Goal: Use online tool/utility: Utilize a website feature to perform a specific function

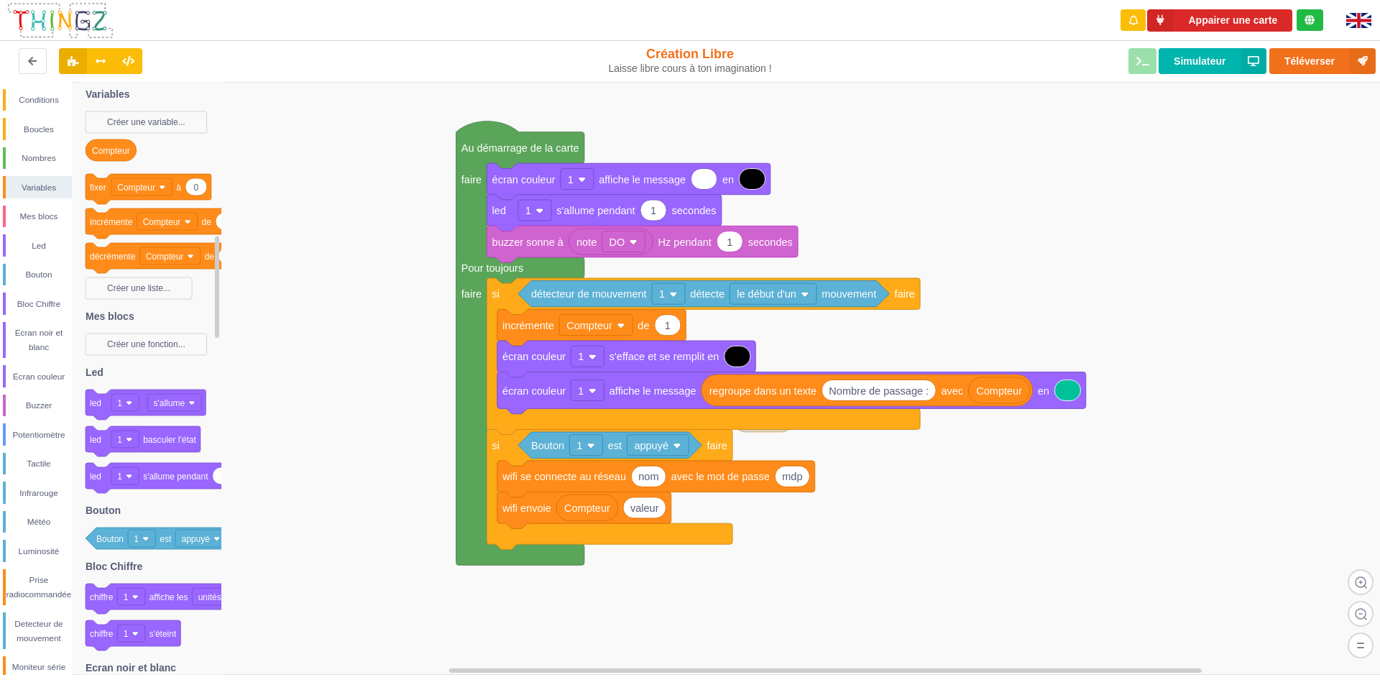
scroll to position [68, 0]
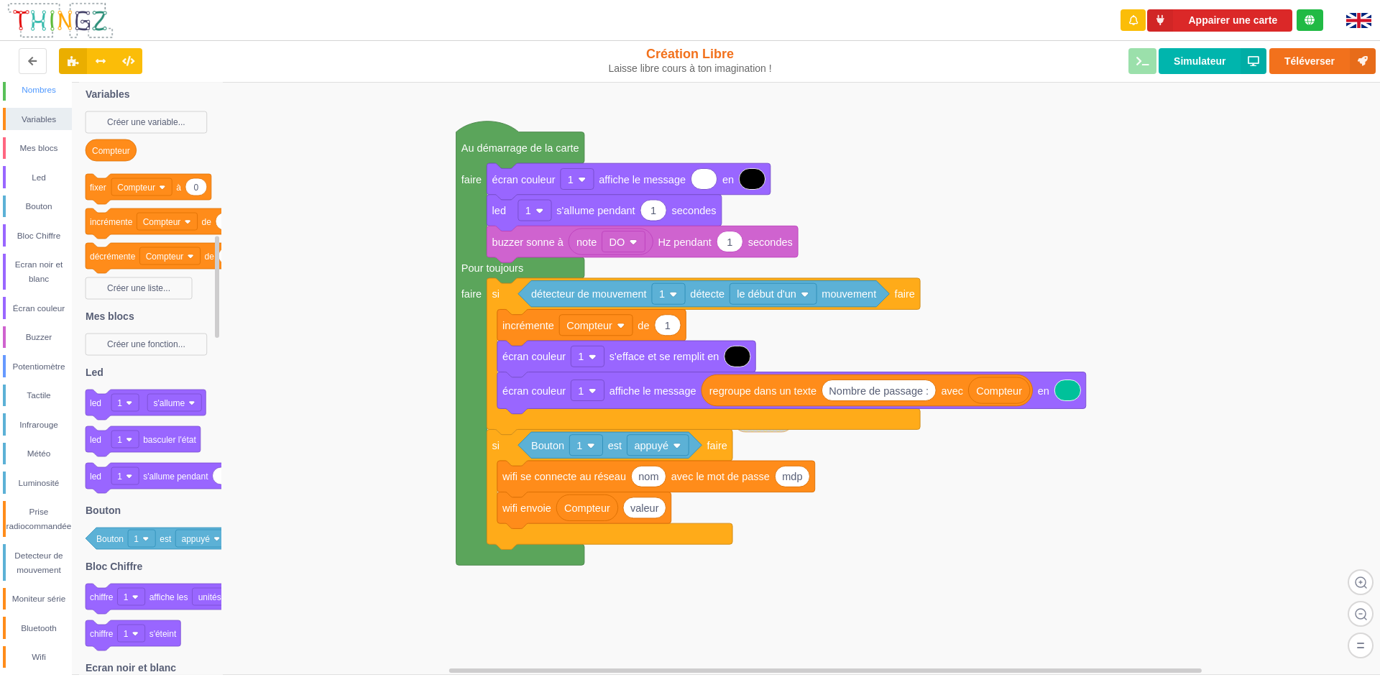
click at [42, 92] on div "Nombres" at bounding box center [39, 90] width 66 height 14
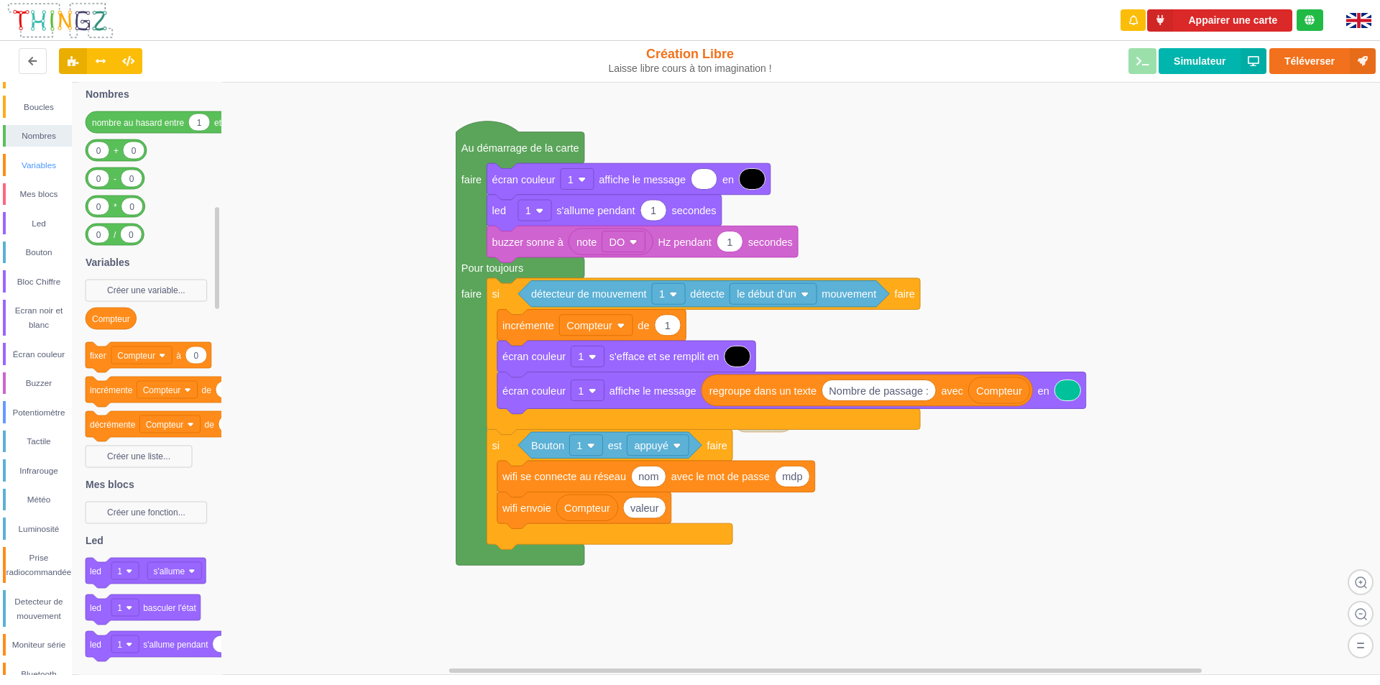
scroll to position [0, 0]
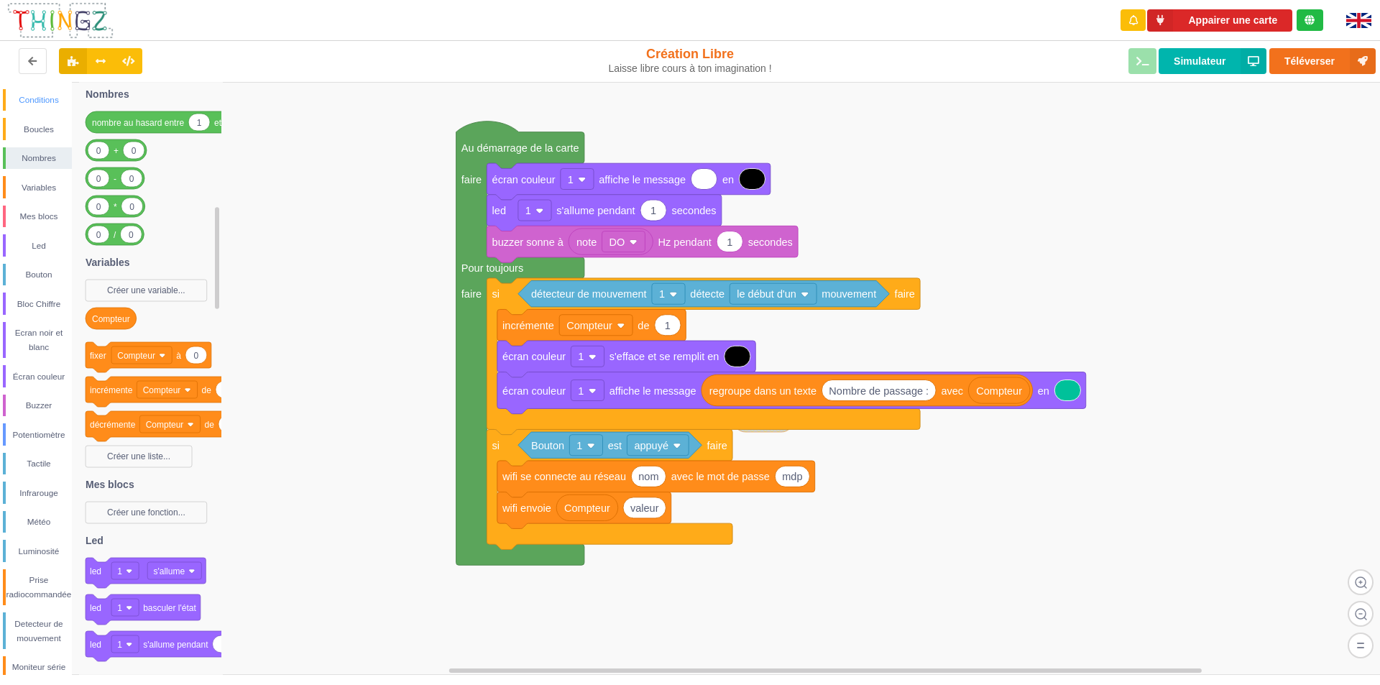
click at [45, 103] on div "Conditions" at bounding box center [39, 100] width 66 height 14
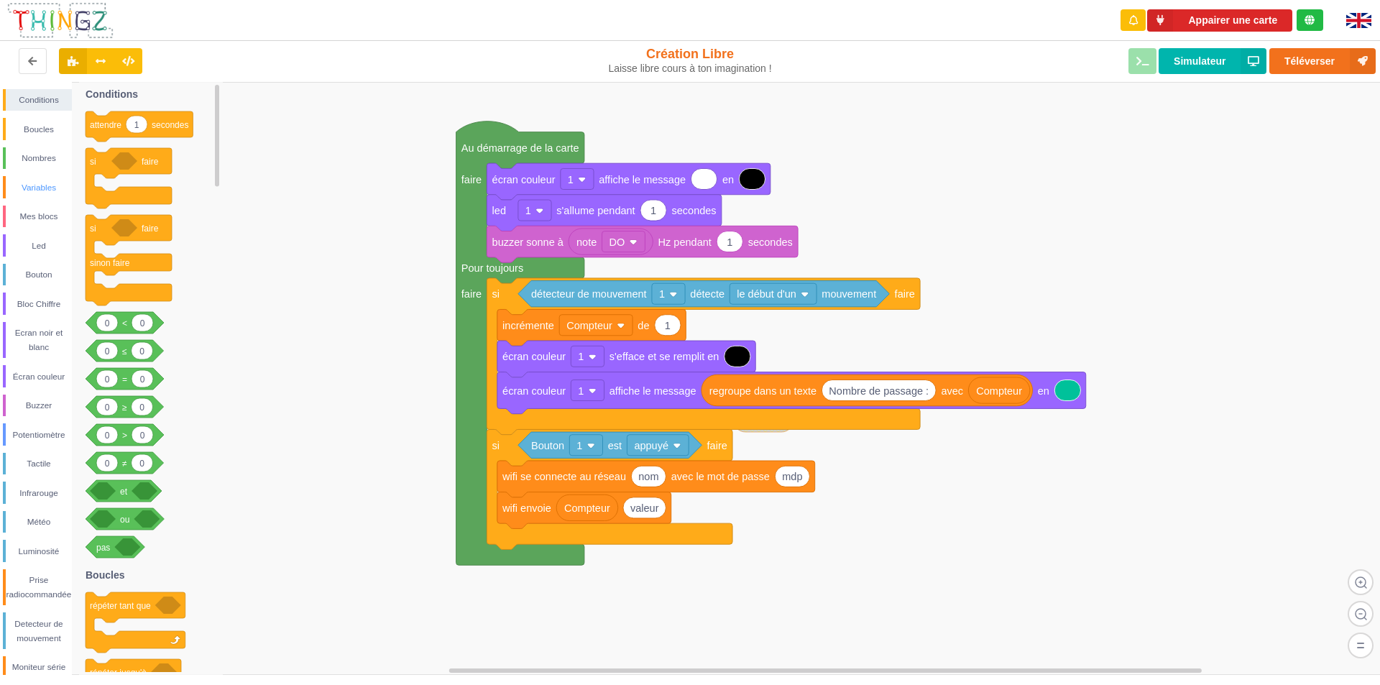
click at [39, 185] on div "Variables" at bounding box center [39, 187] width 66 height 14
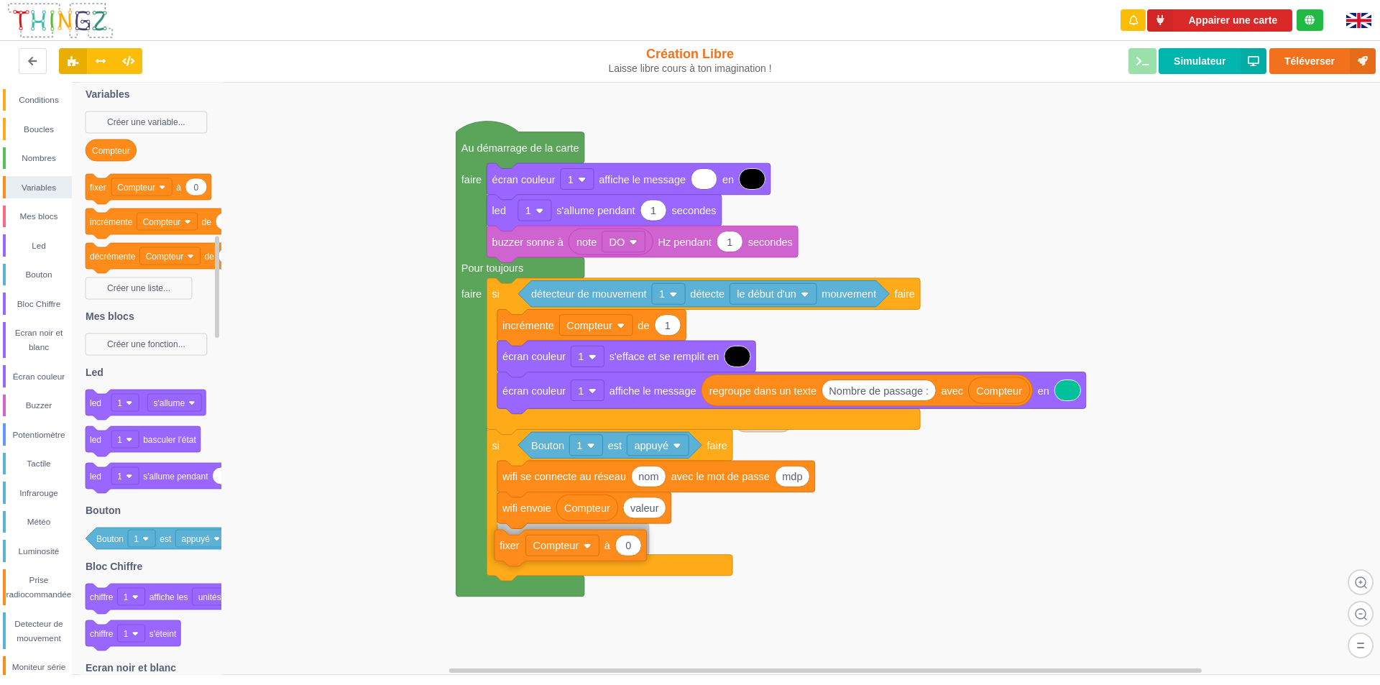
drag, startPoint x: 100, startPoint y: 190, endPoint x: 509, endPoint y: 546, distance: 542.1
click at [509, 546] on div "Conditions Boucles Nombres Variables Mes blocs Led Bouton Bloc Chiffre Ecran no…" at bounding box center [695, 378] width 1390 height 593
click at [1212, 58] on button "Simulateur" at bounding box center [1213, 61] width 108 height 26
click at [1196, 63] on button "Simulateur" at bounding box center [1213, 61] width 108 height 26
click at [1074, 234] on rect at bounding box center [695, 378] width 1390 height 593
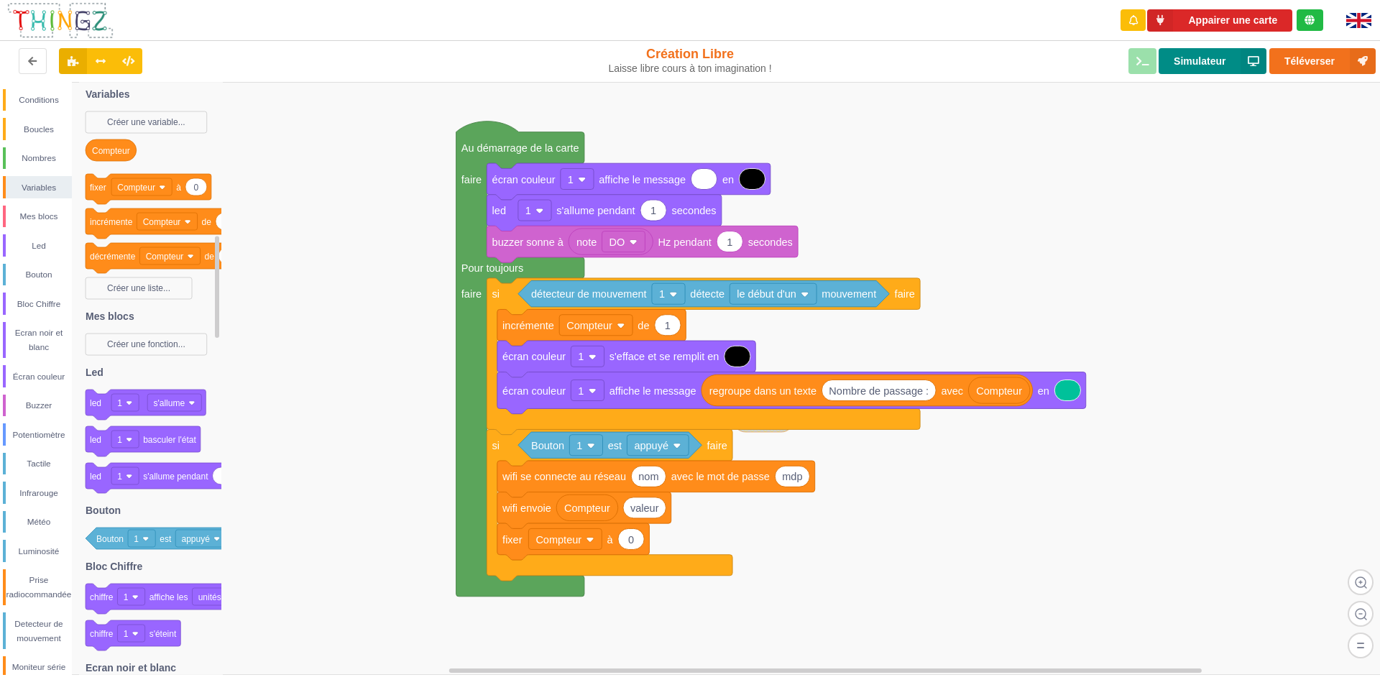
click at [1229, 66] on button "Simulateur" at bounding box center [1213, 61] width 108 height 26
click at [1180, 62] on button "Simulateur" at bounding box center [1213, 61] width 108 height 26
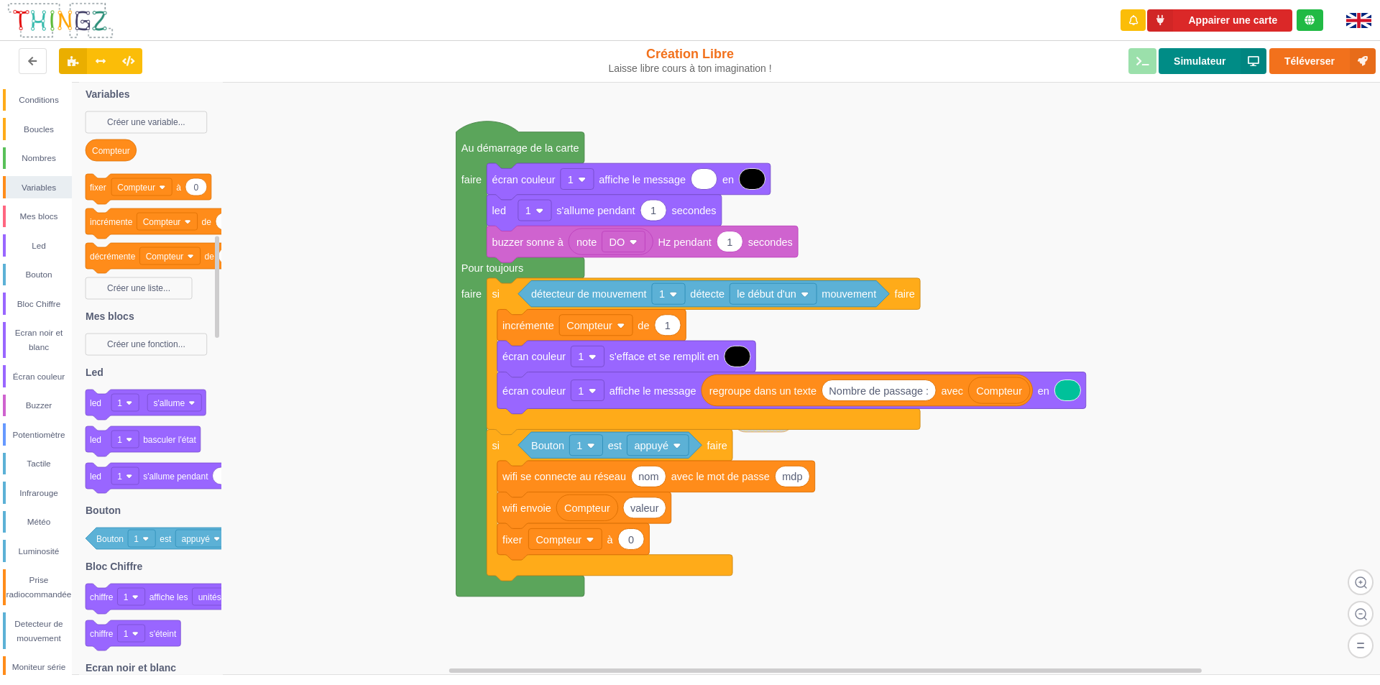
click at [1180, 62] on button "Simulateur" at bounding box center [1213, 61] width 108 height 26
click at [1202, 54] on button "Simulateur" at bounding box center [1213, 61] width 108 height 26
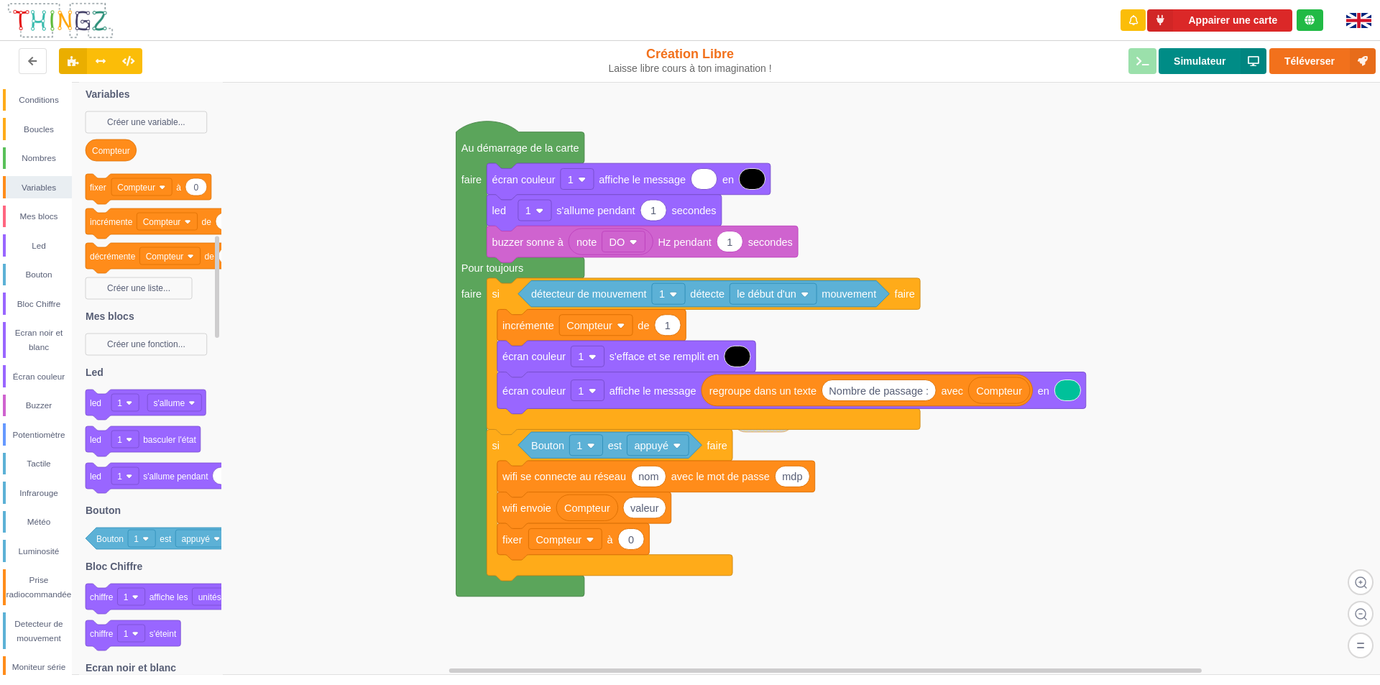
click at [1193, 55] on button "Simulateur" at bounding box center [1213, 61] width 108 height 26
click at [1201, 56] on button "Simulateur" at bounding box center [1213, 61] width 108 height 26
click at [1219, 53] on button "Simulateur" at bounding box center [1213, 61] width 108 height 26
click at [1220, 55] on button "Simulateur" at bounding box center [1213, 61] width 108 height 26
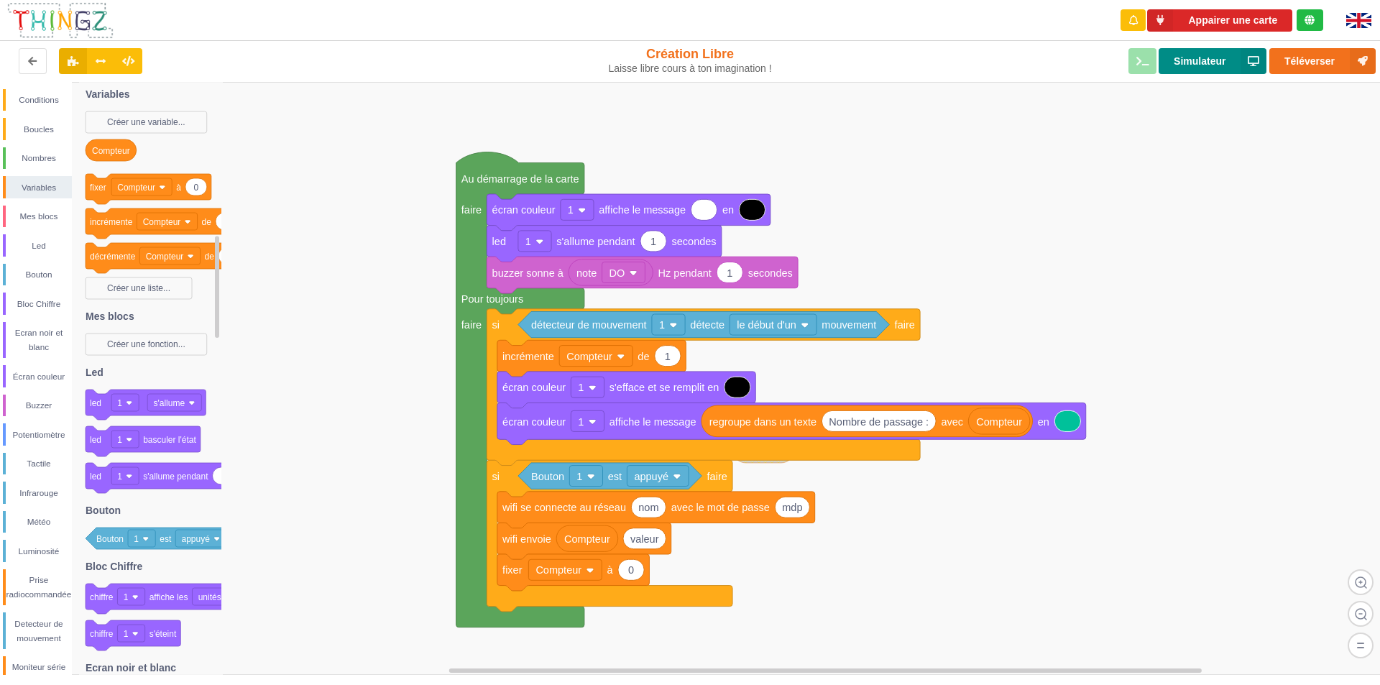
click at [1220, 68] on button "Simulateur" at bounding box center [1213, 61] width 108 height 26
click at [1220, 65] on button "Simulateur" at bounding box center [1213, 61] width 108 height 26
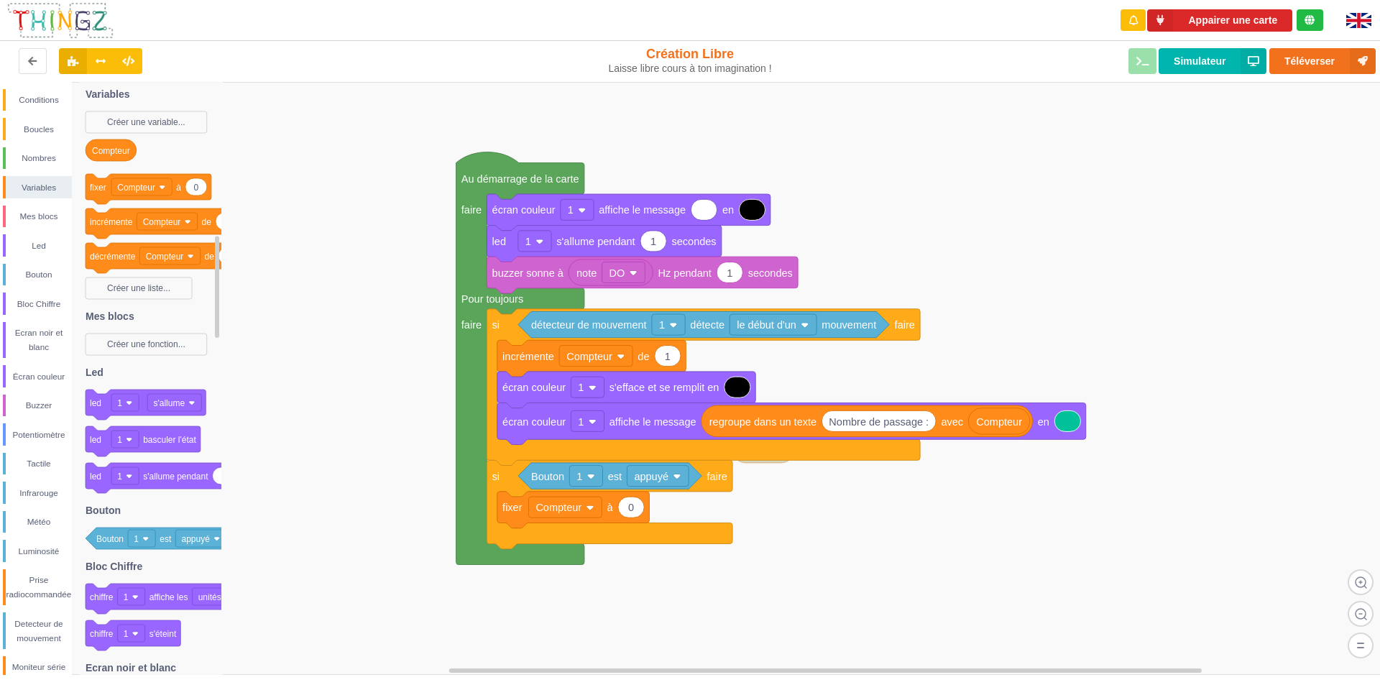
click at [851, 530] on rect at bounding box center [695, 378] width 1390 height 593
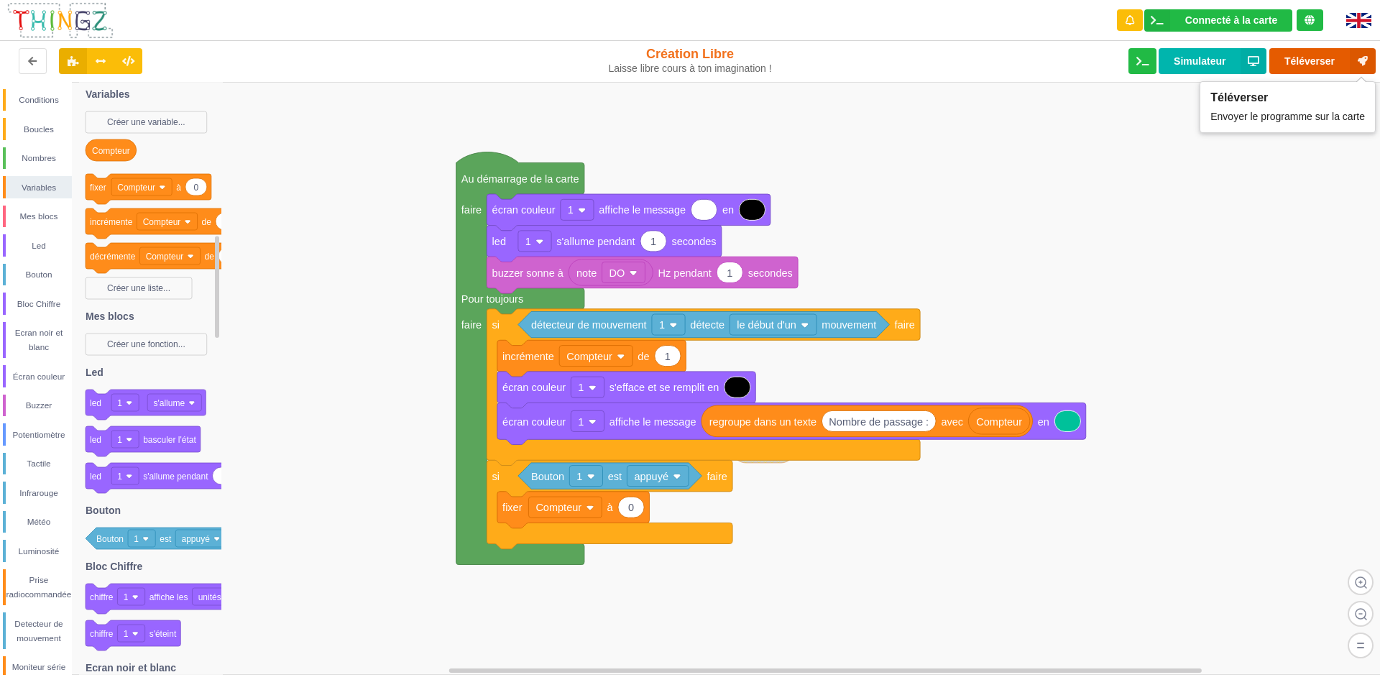
click at [1304, 56] on button "Téléverser" at bounding box center [1322, 61] width 106 height 26
click at [1205, 65] on button "Simulateur" at bounding box center [1213, 61] width 108 height 26
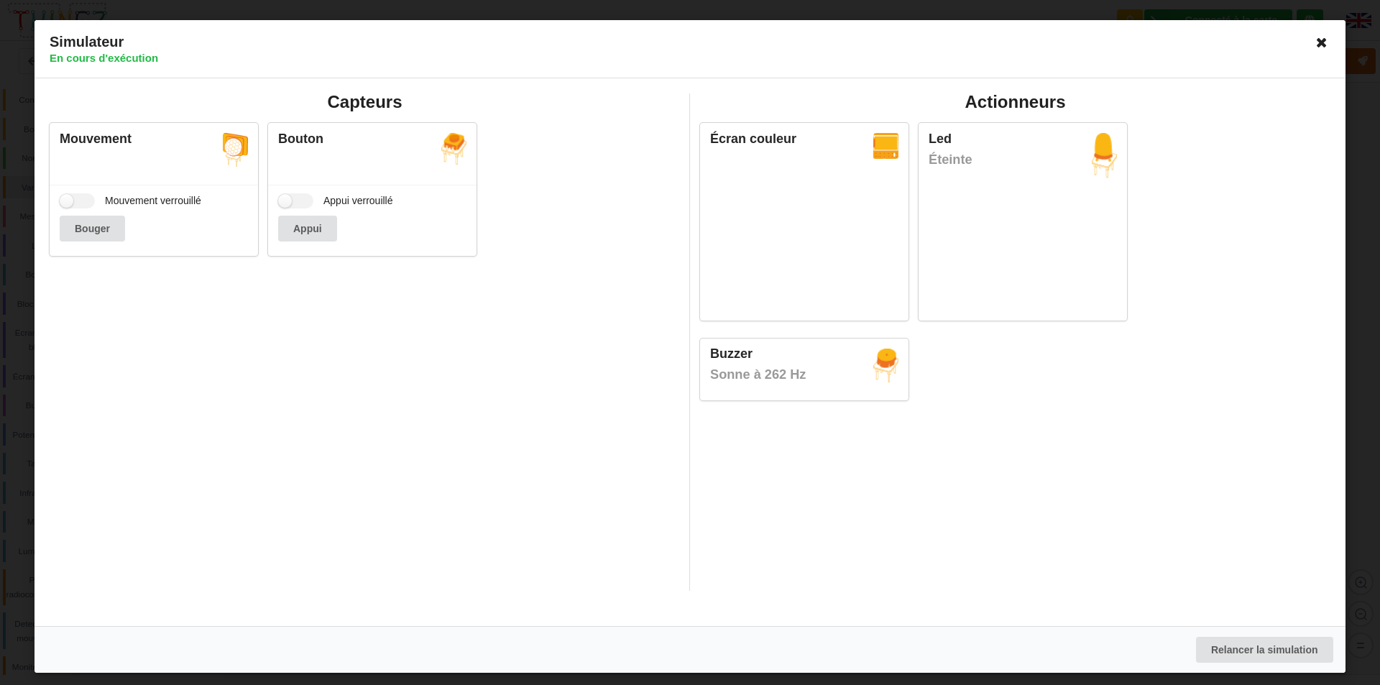
click at [1326, 46] on icon at bounding box center [1321, 42] width 23 height 23
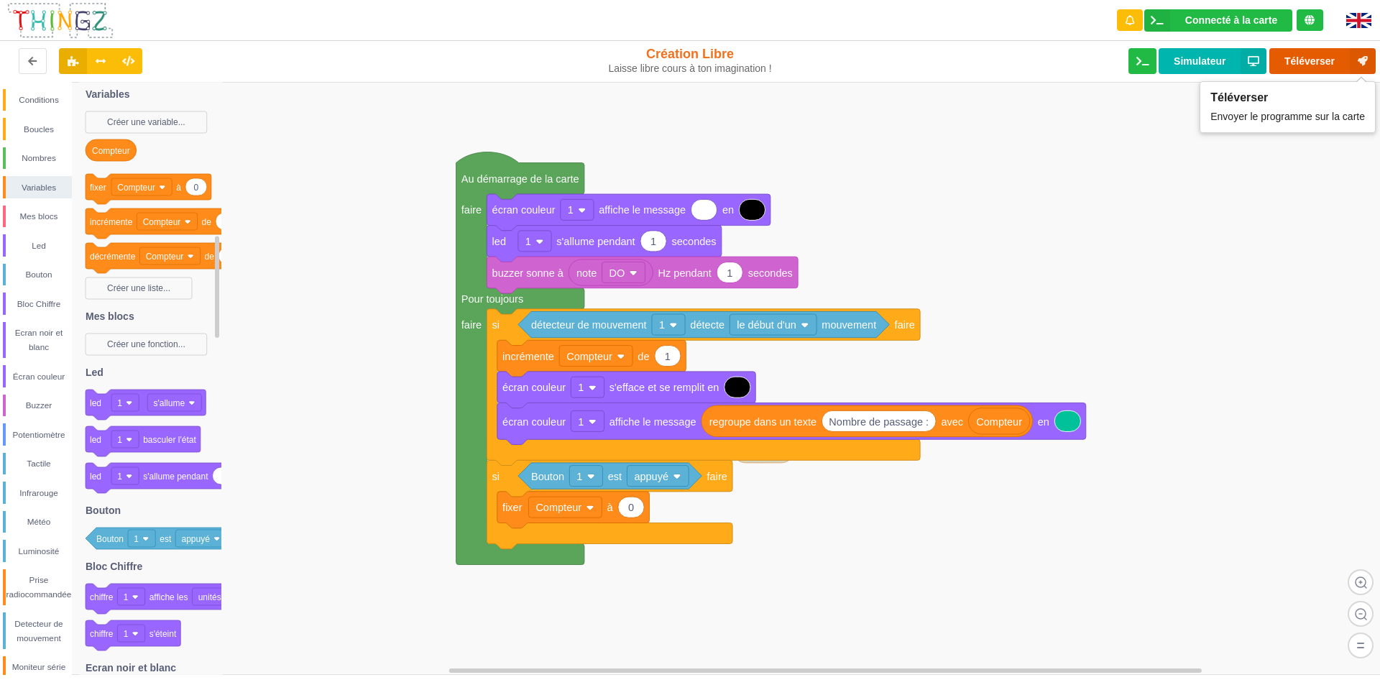
click at [1319, 61] on button "Téléverser" at bounding box center [1322, 61] width 106 height 26
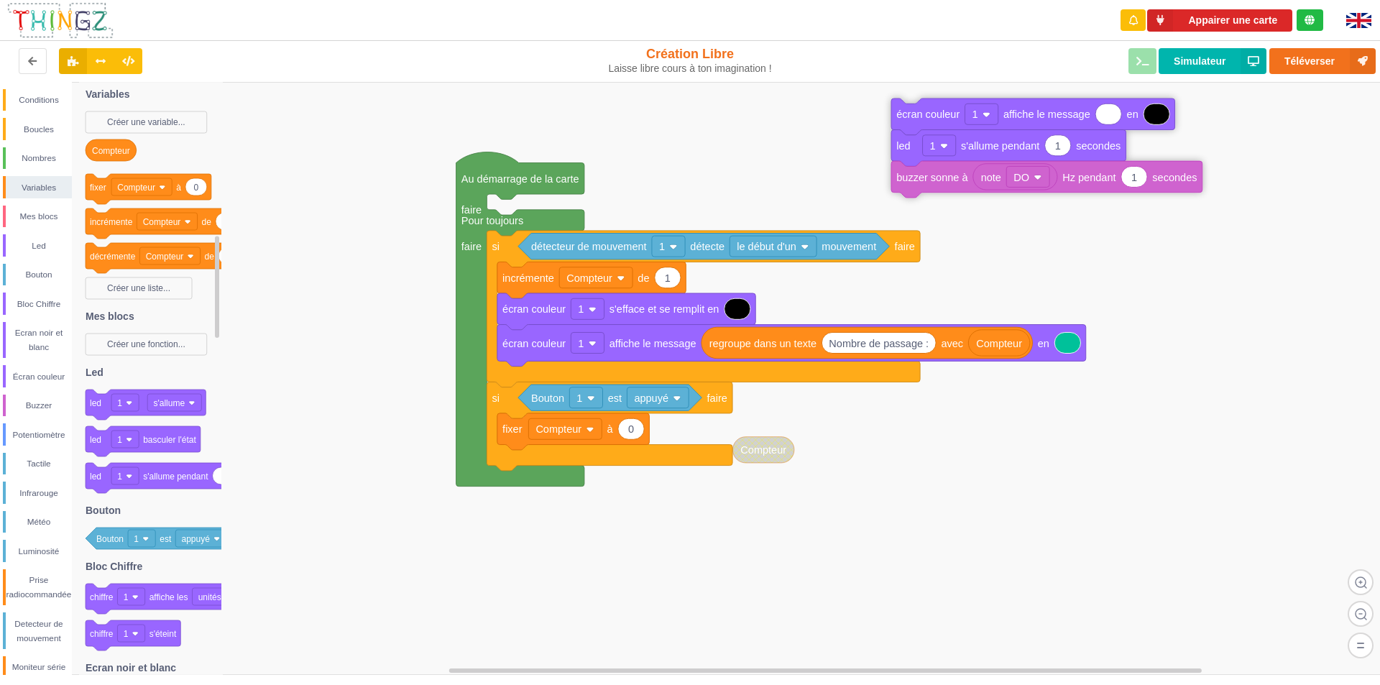
drag, startPoint x: 502, startPoint y: 214, endPoint x: 907, endPoint y: 119, distance: 415.8
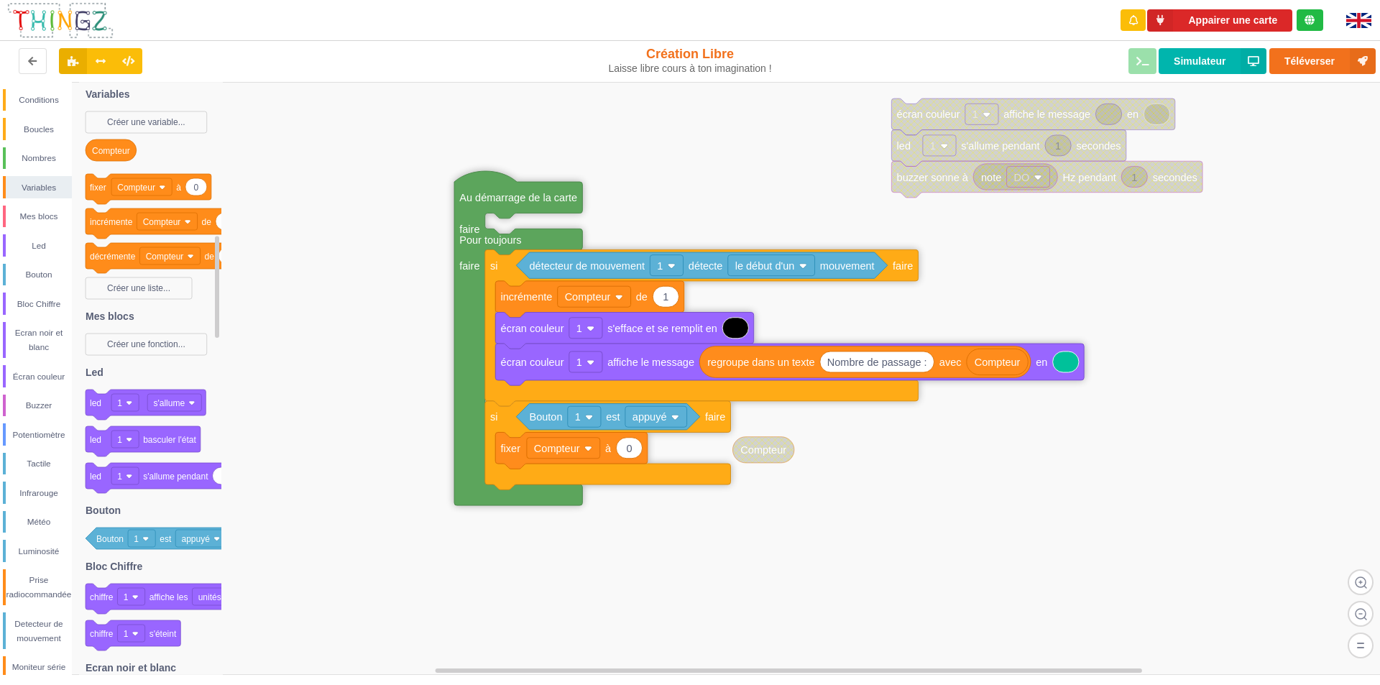
drag, startPoint x: 525, startPoint y: 173, endPoint x: 523, endPoint y: 193, distance: 19.5
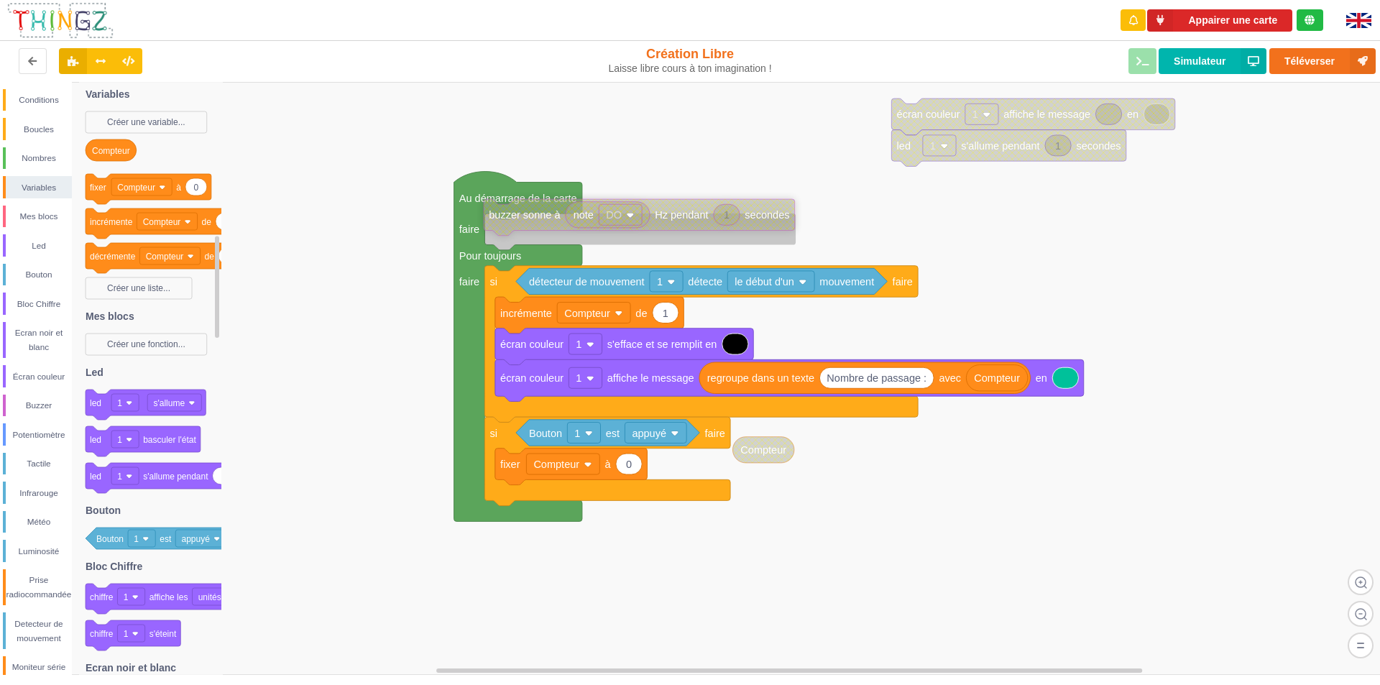
drag, startPoint x: 917, startPoint y: 188, endPoint x: 509, endPoint y: 226, distance: 409.4
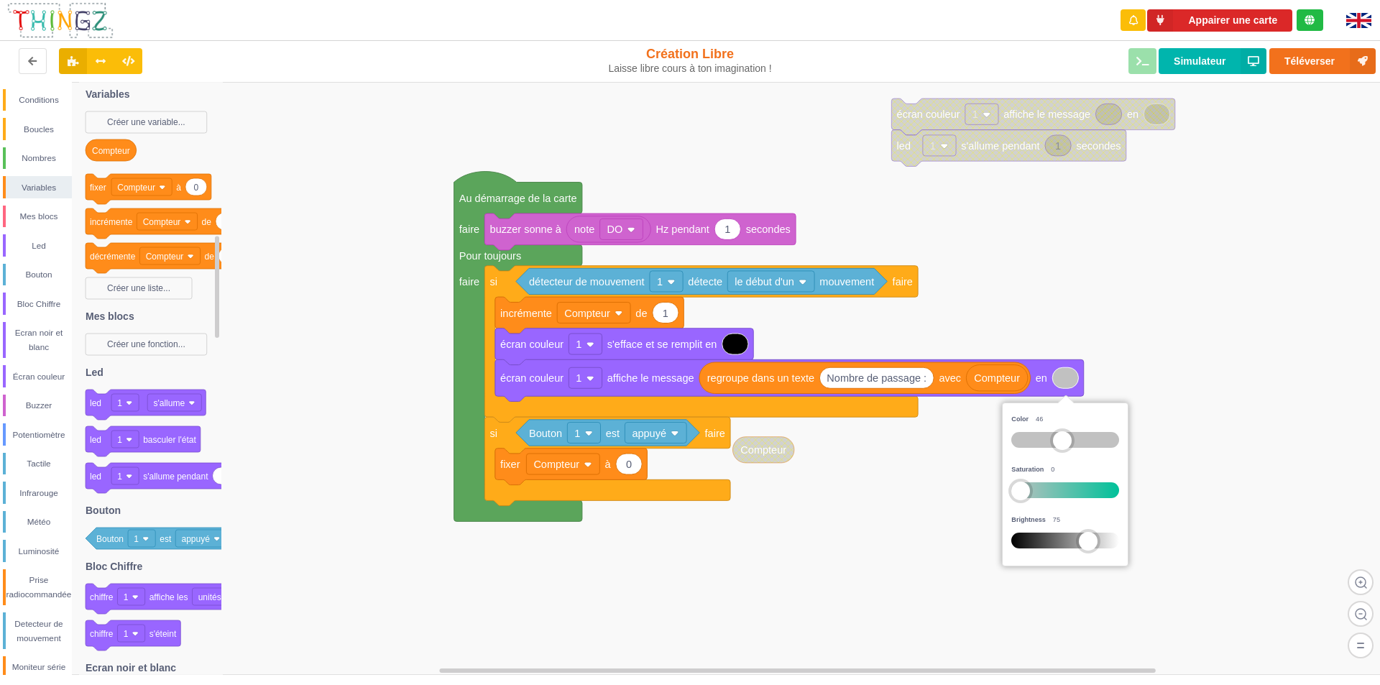
drag, startPoint x: 1114, startPoint y: 490, endPoint x: 1007, endPoint y: 489, distance: 107.1
click at [1007, 489] on div "Color 46 Saturation 0 Brightness 75" at bounding box center [1065, 484] width 119 height 157
drag, startPoint x: 1085, startPoint y: 543, endPoint x: 1123, endPoint y: 545, distance: 37.4
click at [1123, 545] on div "Color 46 Saturation 0 Brightness 95" at bounding box center [1065, 484] width 119 height 157
click at [935, 517] on rect at bounding box center [695, 378] width 1390 height 593
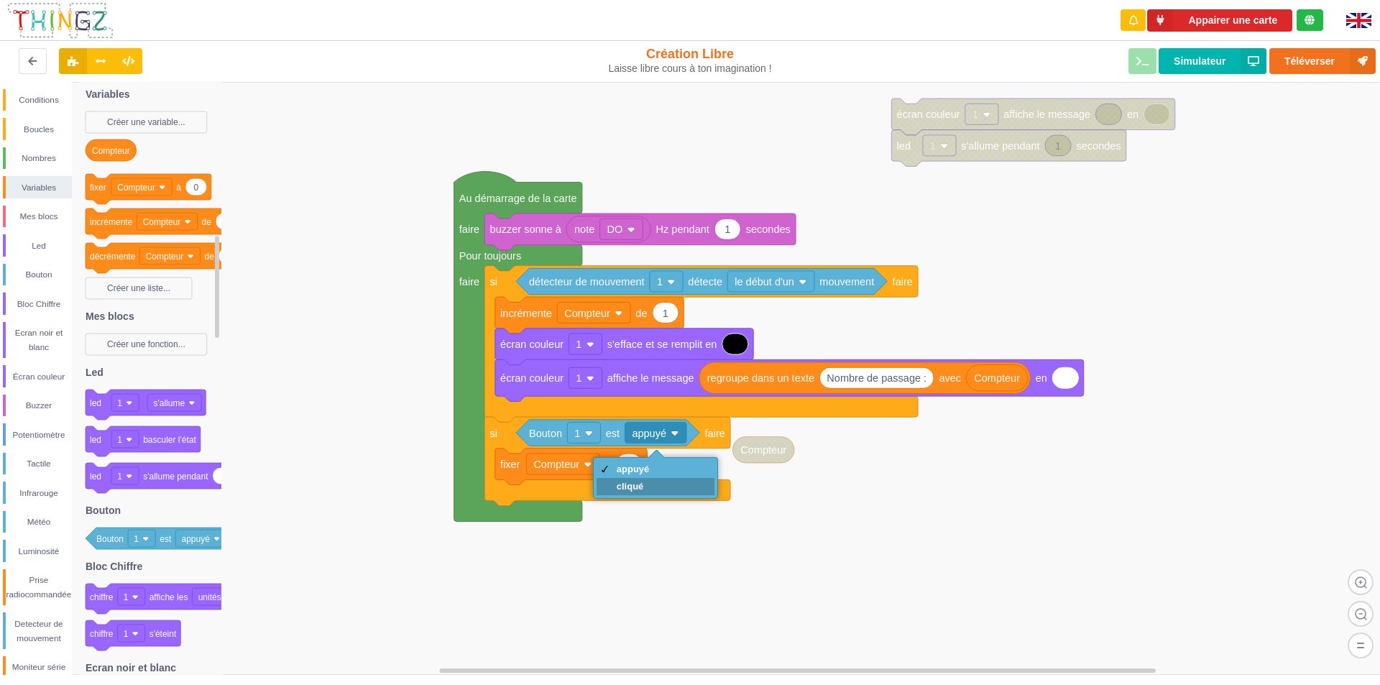
click at [637, 483] on div "cliqué" at bounding box center [633, 486] width 33 height 11
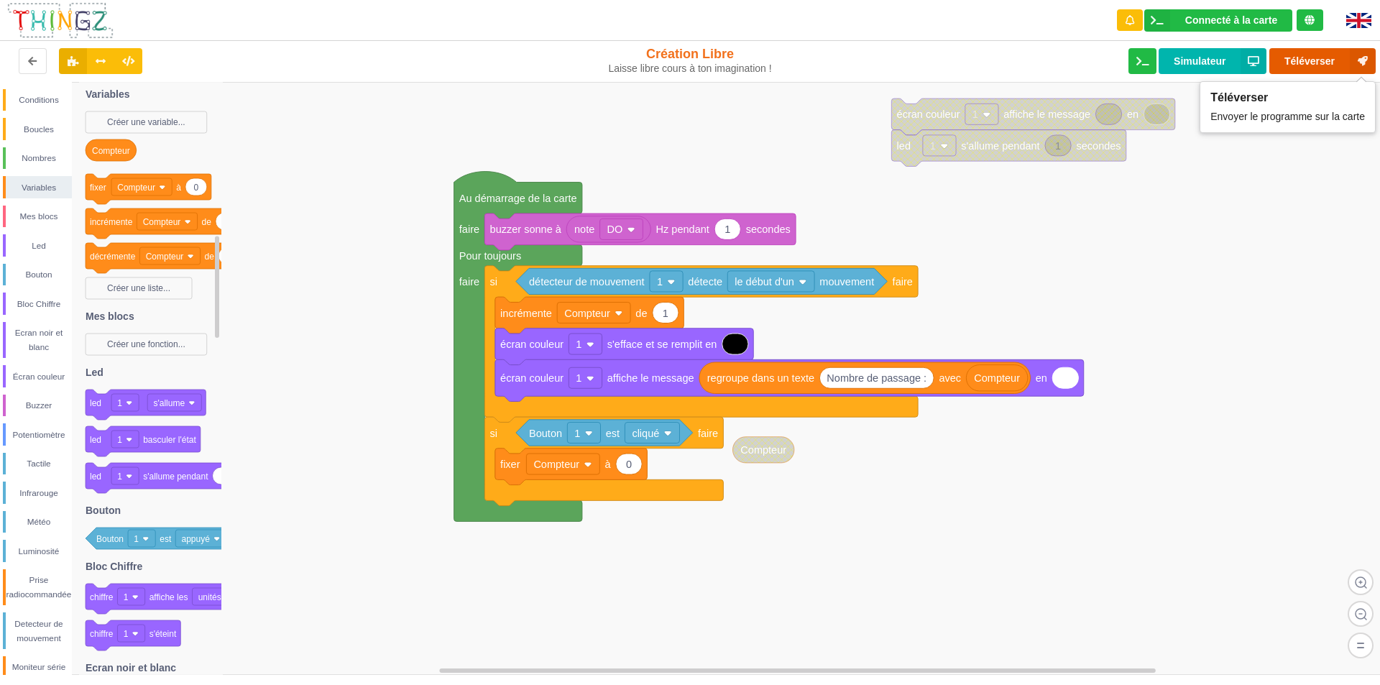
click at [1327, 65] on button "Téléverser" at bounding box center [1322, 61] width 106 height 26
